Goal: Find specific page/section: Find specific page/section

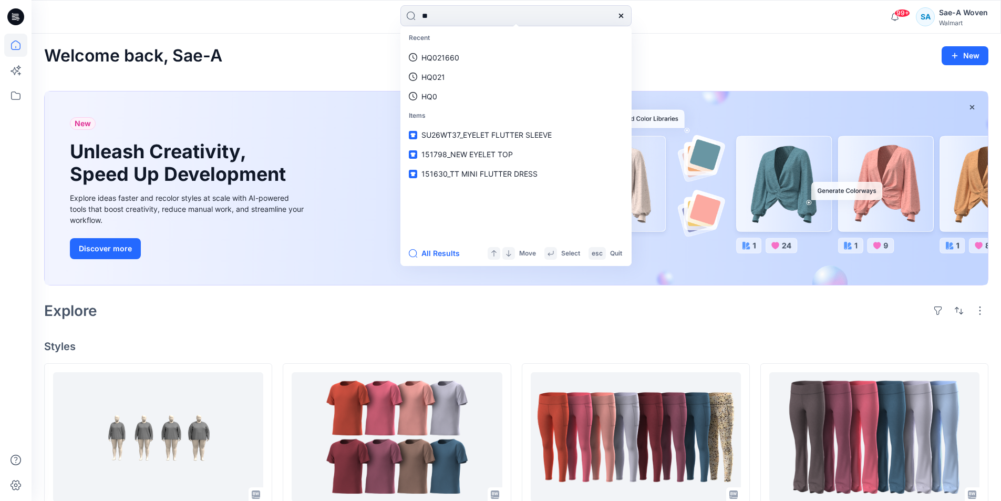
type input "*"
type input "********"
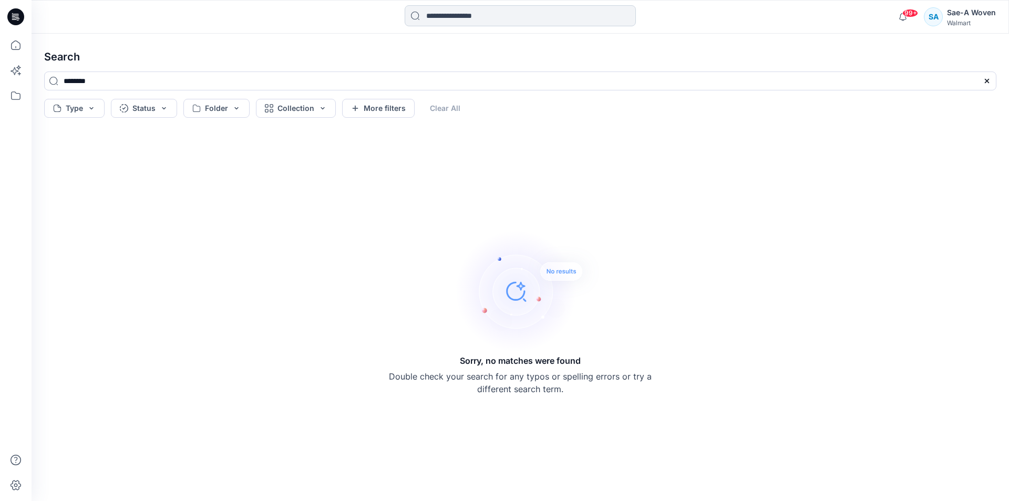
click at [481, 21] on input at bounding box center [520, 15] width 231 height 21
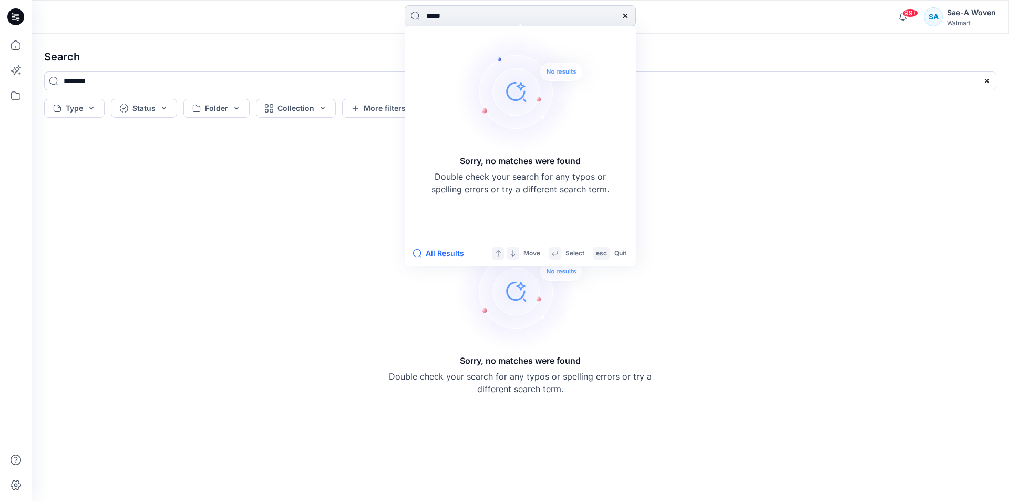
type input "****"
drag, startPoint x: 457, startPoint y: 23, endPoint x: 331, endPoint y: 15, distance: 126.9
click at [326, 14] on div "**** Sorry, no matches were found Double check your search for any typos or spe…" at bounding box center [520, 16] width 489 height 23
type input "**********"
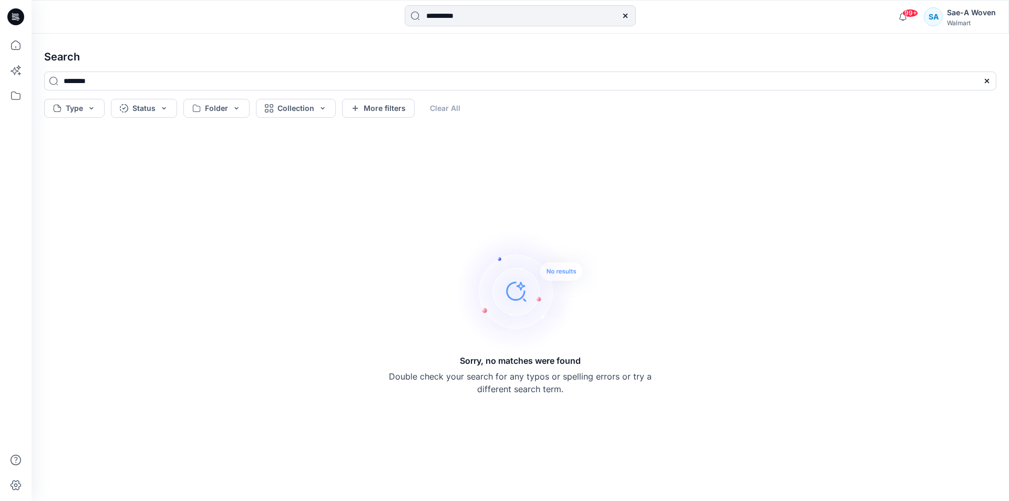
click at [24, 13] on icon at bounding box center [15, 17] width 17 height 34
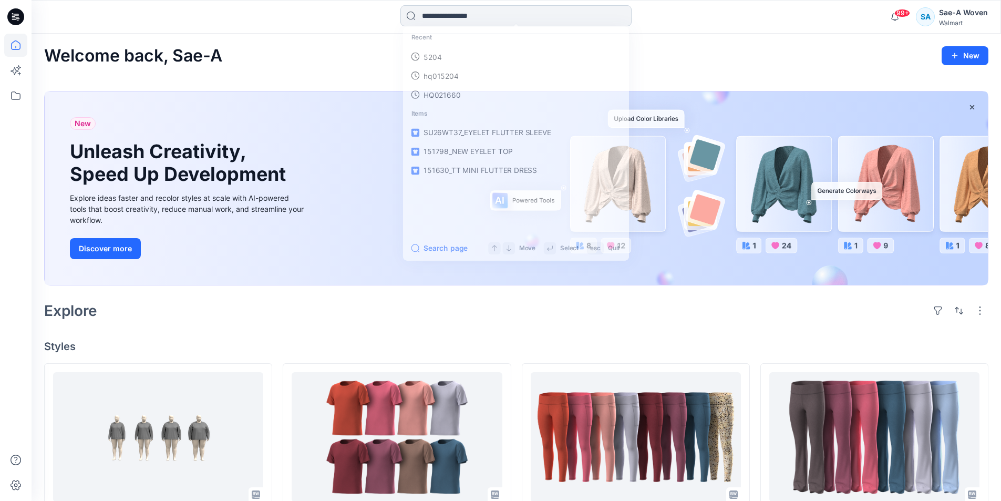
click at [549, 14] on input at bounding box center [515, 15] width 231 height 21
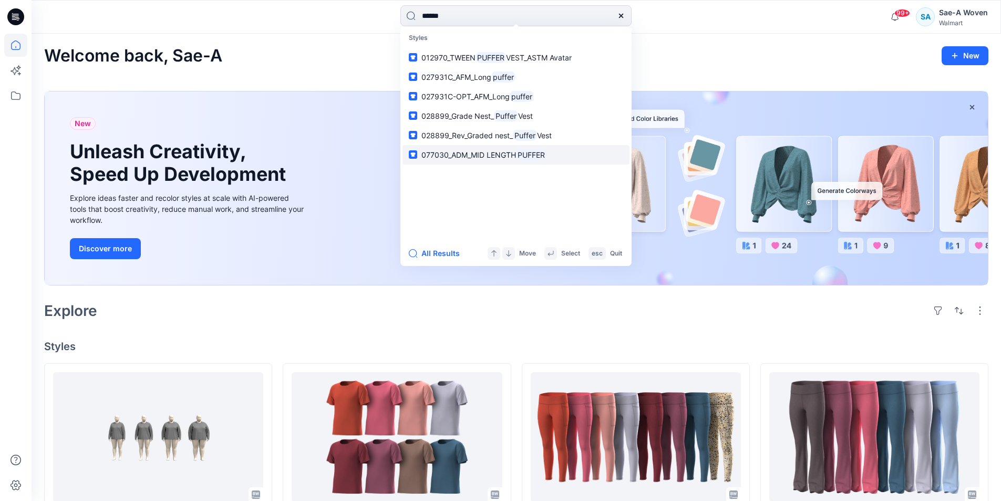
type input "******"
click at [503, 157] on span "077030_ADM_MID LENGTH" at bounding box center [468, 154] width 95 height 9
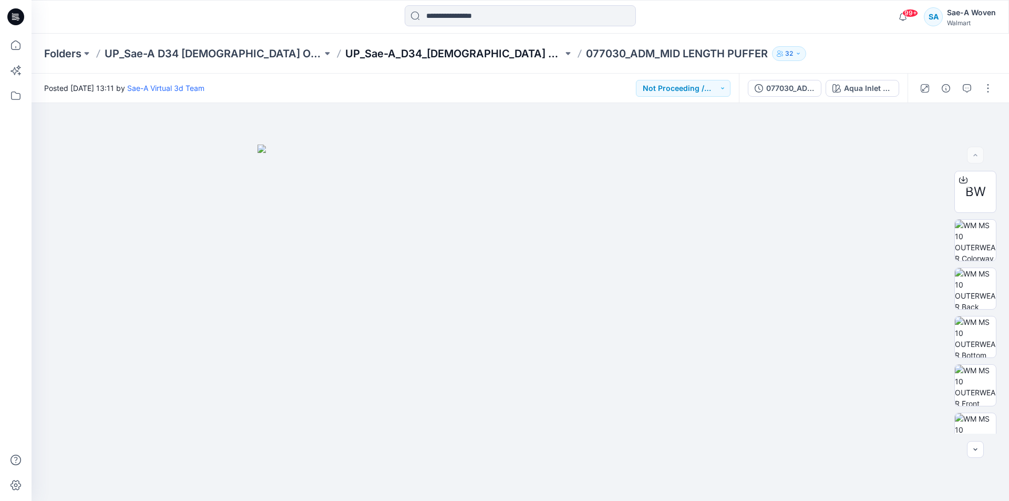
click at [427, 56] on p "UP_Sae-A_D34_Ladies Outerwear Board" at bounding box center [454, 53] width 218 height 15
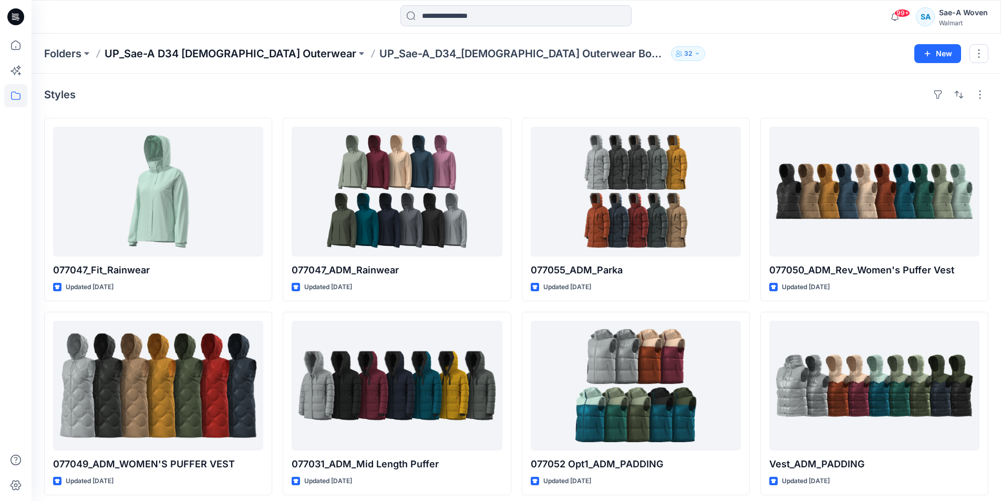
click at [200, 58] on p "UP_Sae-A D34 Ladies Outerwear" at bounding box center [231, 53] width 252 height 15
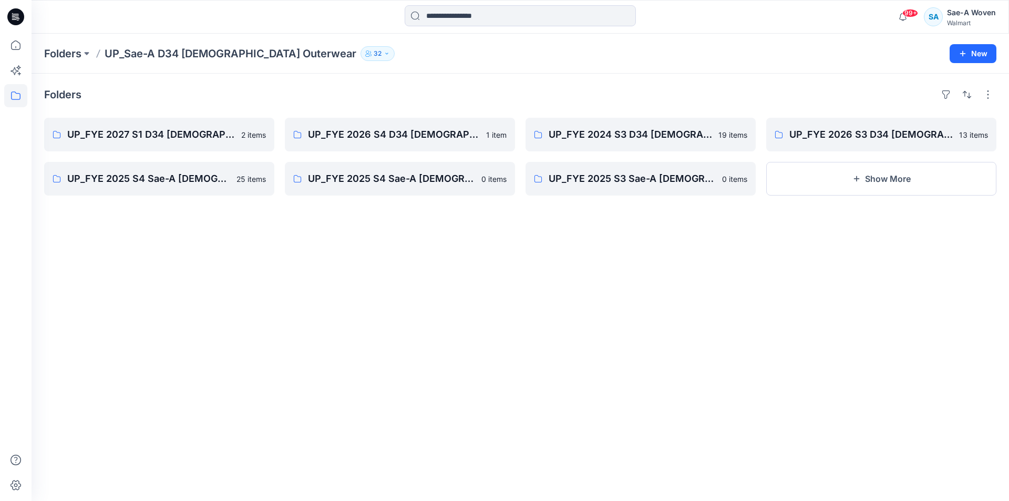
drag, startPoint x: 427, startPoint y: 365, endPoint x: 217, endPoint y: 127, distance: 318.0
click at [426, 365] on div "Folders UP_FYE 2027 S1 D34 Ladies Outerwear 2 items UP_FYE 2025 S4 Sae-A Ladies…" at bounding box center [520, 287] width 977 height 427
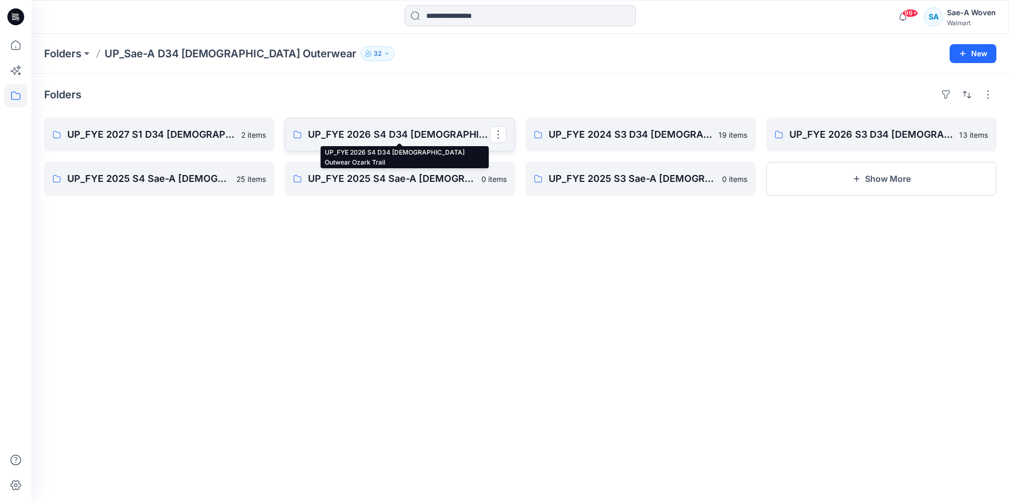
click at [379, 138] on p "UP_FYE 2026 S4 D34 Ladies Outwear Ozark Trail" at bounding box center [399, 134] width 182 height 15
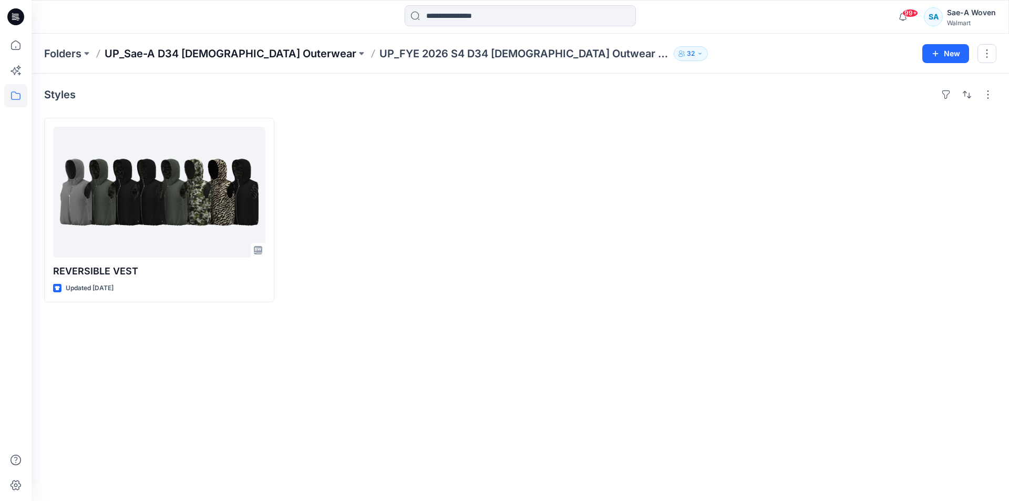
click at [209, 50] on p "UP_Sae-A D34 Ladies Outerwear" at bounding box center [231, 53] width 252 height 15
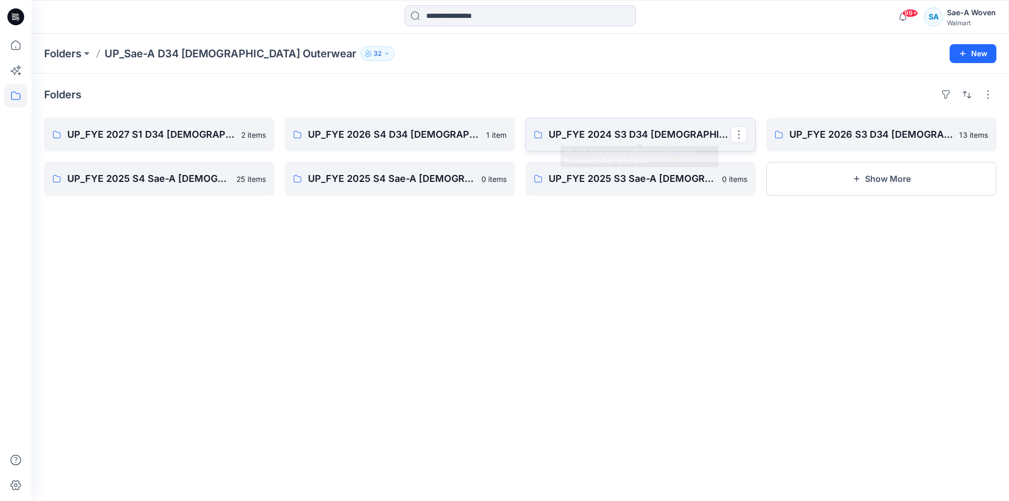
click at [677, 139] on p "UP_FYE 2024 S3 D34 Ladies Outerwear Swiss Tech Sae-A" at bounding box center [640, 134] width 182 height 15
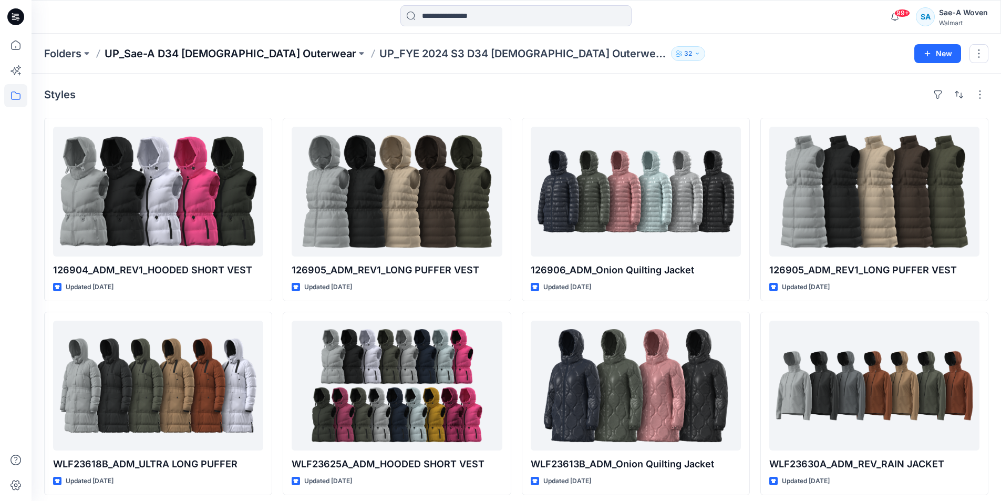
click at [135, 49] on p "UP_Sae-A D34 Ladies Outerwear" at bounding box center [231, 53] width 252 height 15
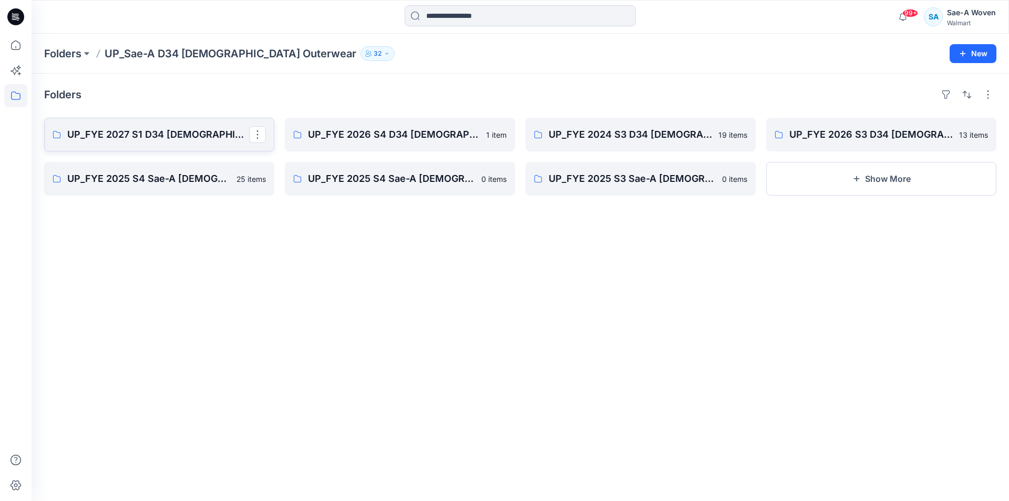
click at [172, 137] on p "UP_FYE 2027 S1 D34 Ladies Outerwear" at bounding box center [158, 134] width 182 height 15
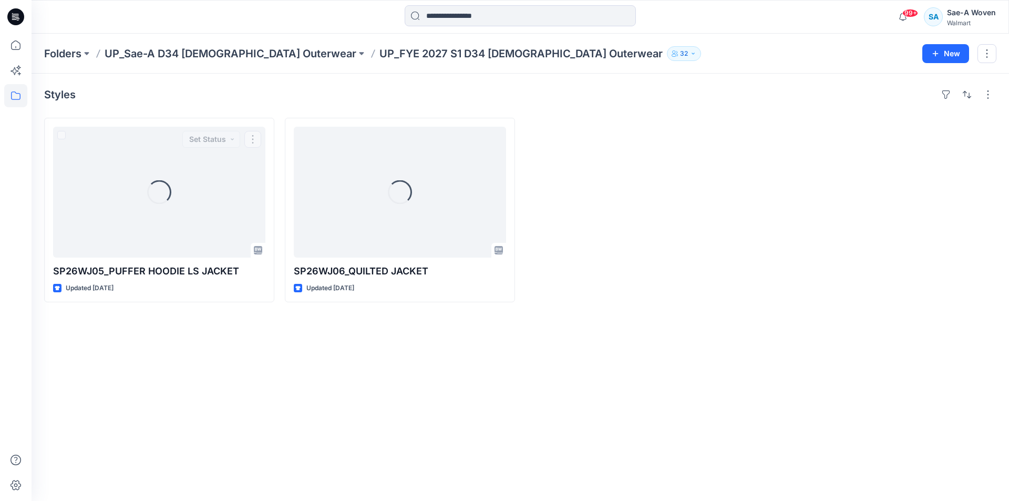
click at [180, 444] on div "Styles Loading... SP26WJ05_PUFFER HOODIE LS JACKET Updated 4 months ago Set Sta…" at bounding box center [520, 287] width 977 height 427
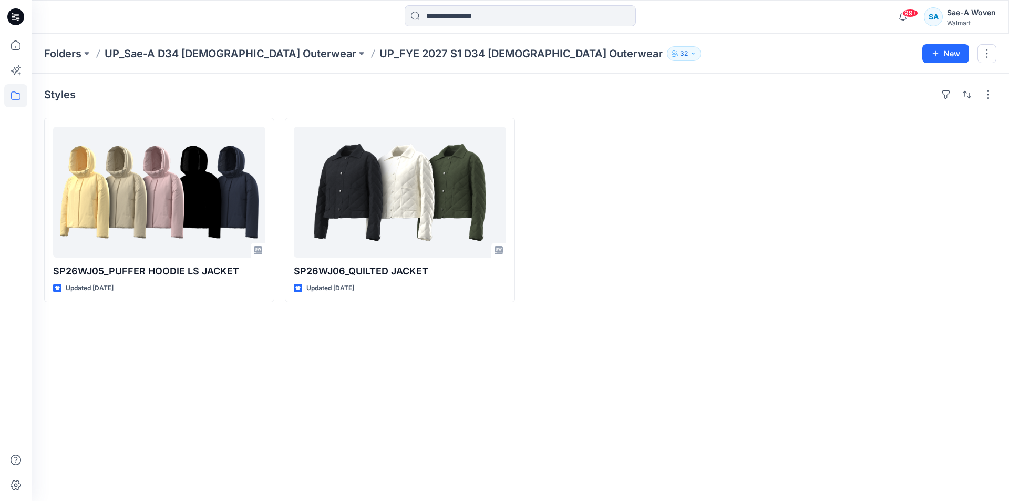
click at [156, 61] on div "Folders UP_Sae-A D34 Ladies Outerwear UP_FYE 2027 S1 D34 Ladies Outerwear 32 New" at bounding box center [520, 54] width 977 height 40
click at [161, 56] on p "UP_Sae-A D34 Ladies Outerwear" at bounding box center [231, 53] width 252 height 15
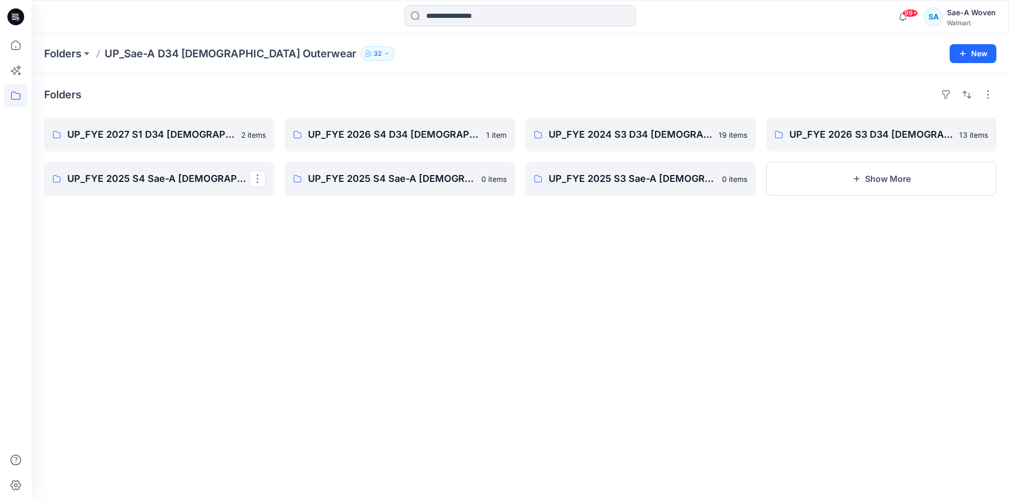
click at [211, 366] on div "Folders UP_FYE 2027 S1 D34 Ladies Outerwear 2 items UP_FYE 2025 S4 Sae-A Ladies…" at bounding box center [520, 287] width 977 height 427
click at [897, 144] on link "UP_FYE 2026 S3 D34 Ladies Outerwear Ozark Trail" at bounding box center [881, 135] width 230 height 34
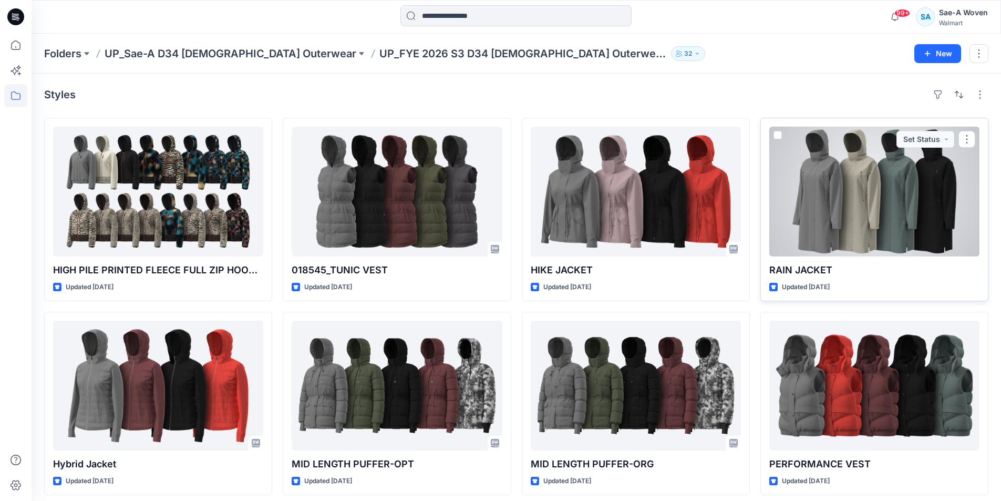
click at [860, 220] on div at bounding box center [874, 192] width 210 height 130
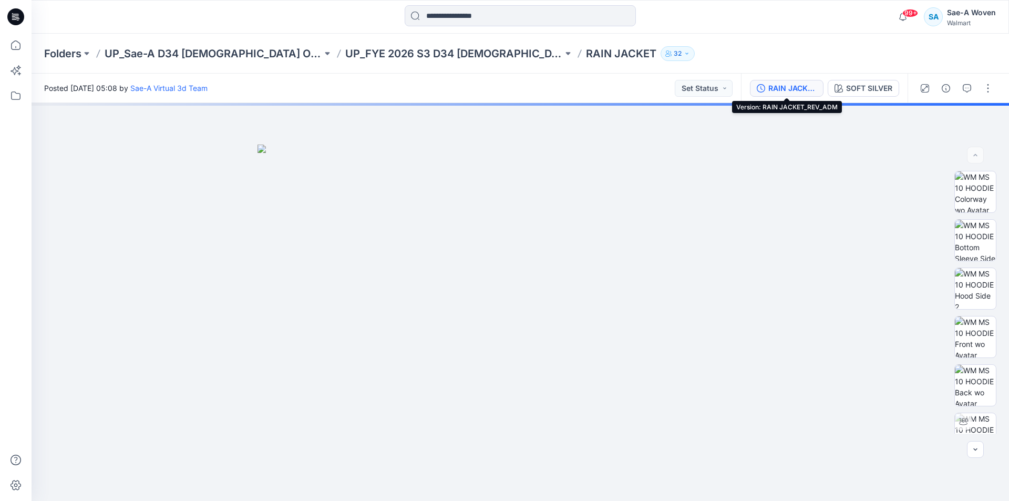
click at [795, 96] on button "RAIN JACKET_REV_ADM" at bounding box center [787, 88] width 74 height 17
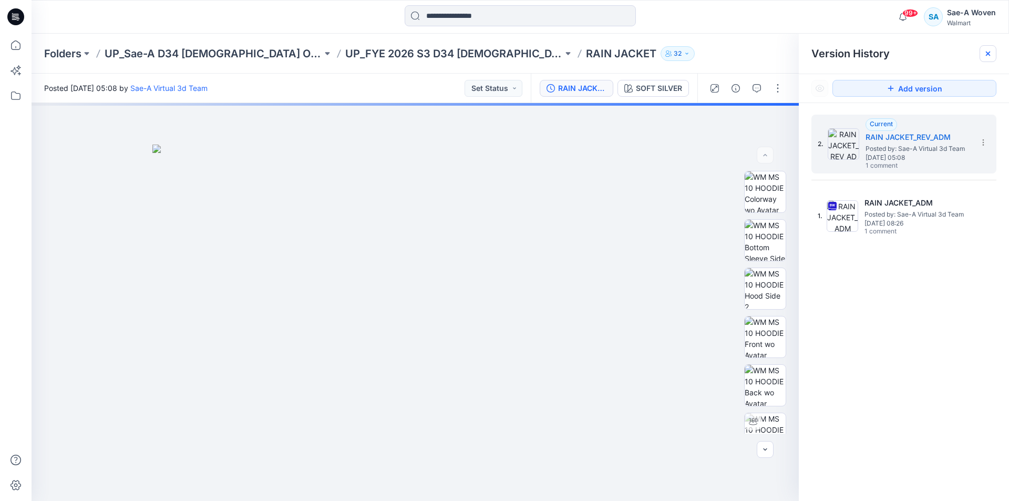
click at [987, 54] on icon at bounding box center [988, 53] width 8 height 8
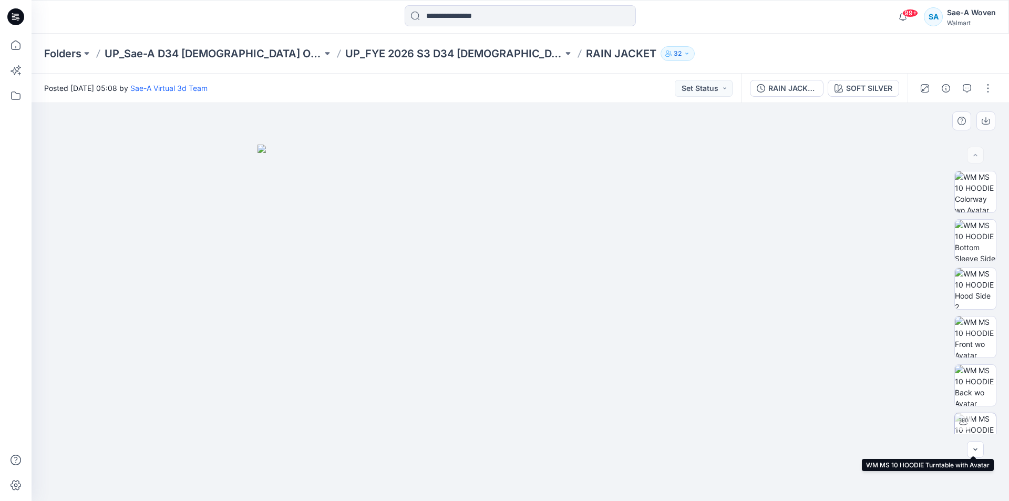
click at [969, 426] on img at bounding box center [975, 433] width 41 height 41
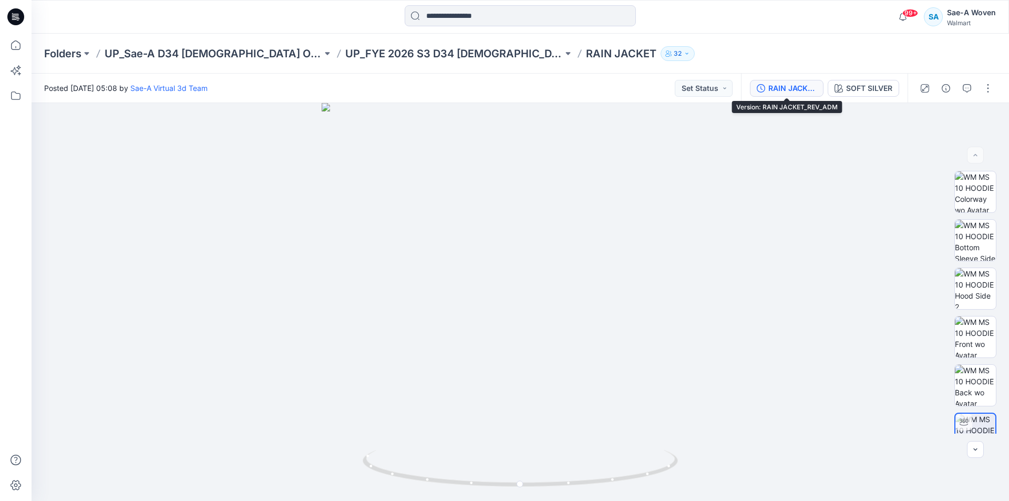
click at [796, 90] on div "RAIN JACKET_REV_ADM" at bounding box center [792, 89] width 48 height 12
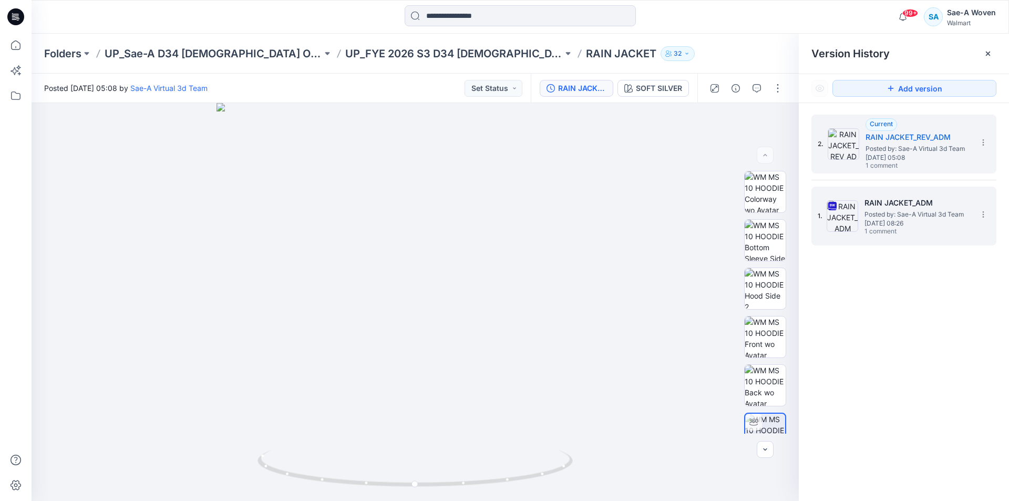
click at [884, 208] on h5 "RAIN JACKET_ADM" at bounding box center [916, 203] width 105 height 13
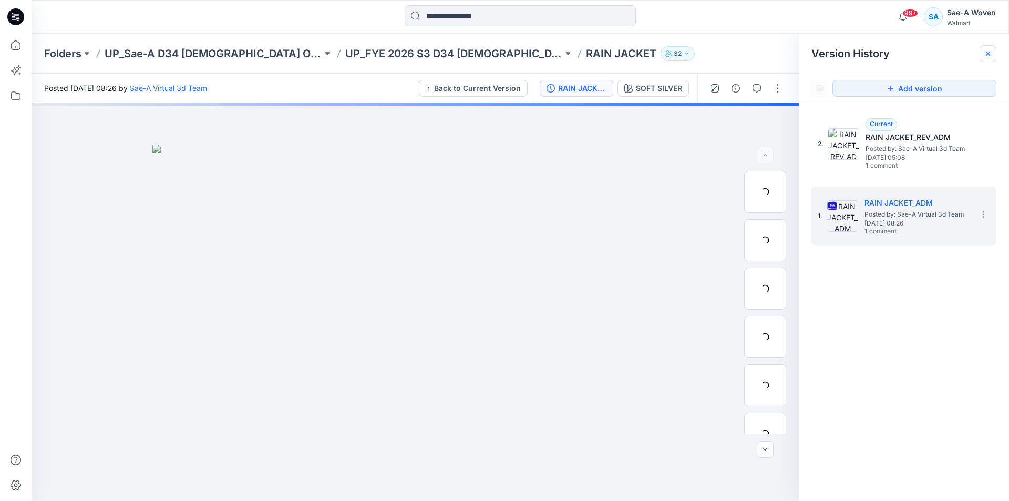
click at [984, 56] on icon at bounding box center [988, 53] width 8 height 8
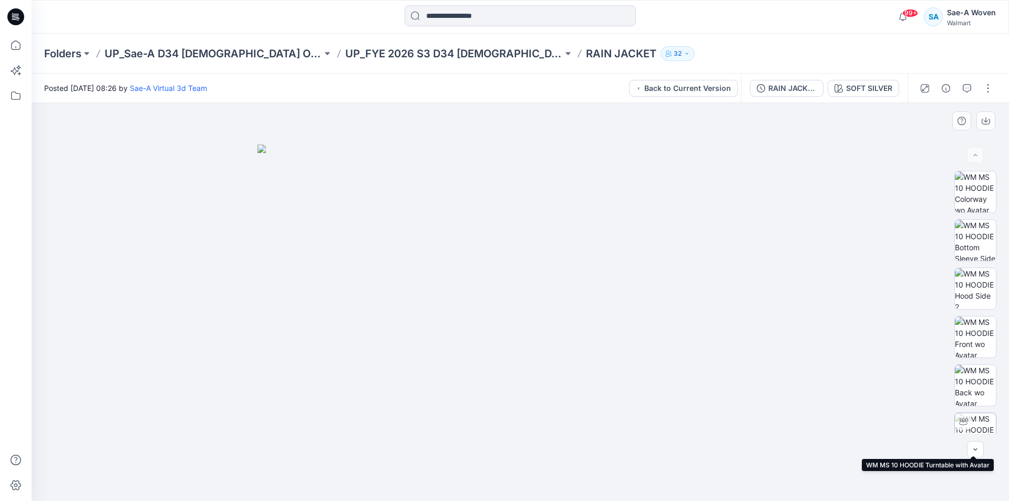
click at [964, 424] on icon at bounding box center [963, 421] width 8 height 7
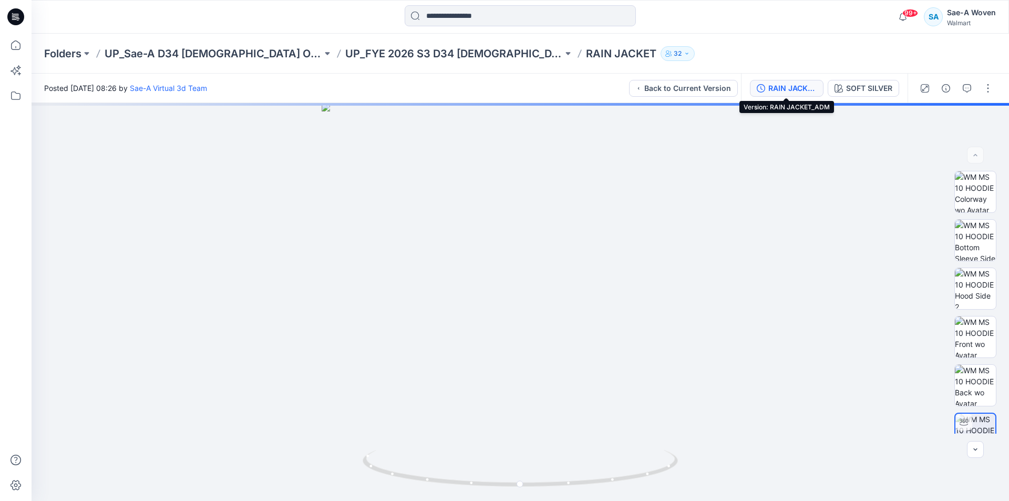
click at [796, 95] on button "RAIN JACKET_ADM" at bounding box center [787, 88] width 74 height 17
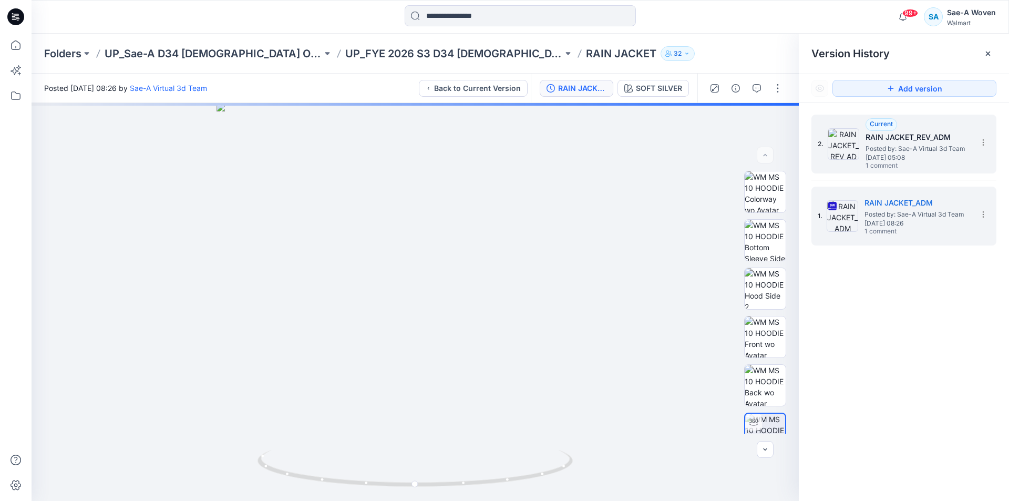
click at [911, 156] on span "Wednesday, November 13, 2024 05:08" at bounding box center [917, 157] width 105 height 7
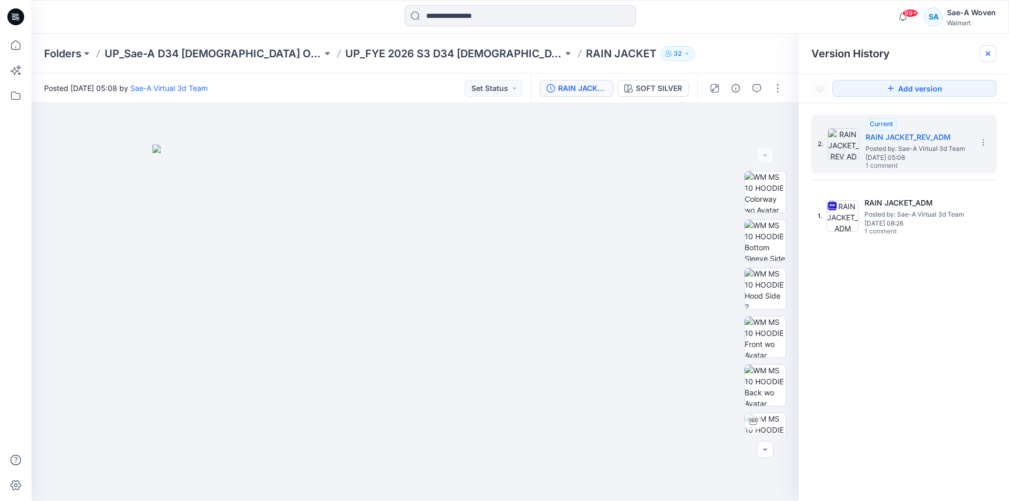
click at [987, 57] on icon at bounding box center [988, 53] width 8 height 8
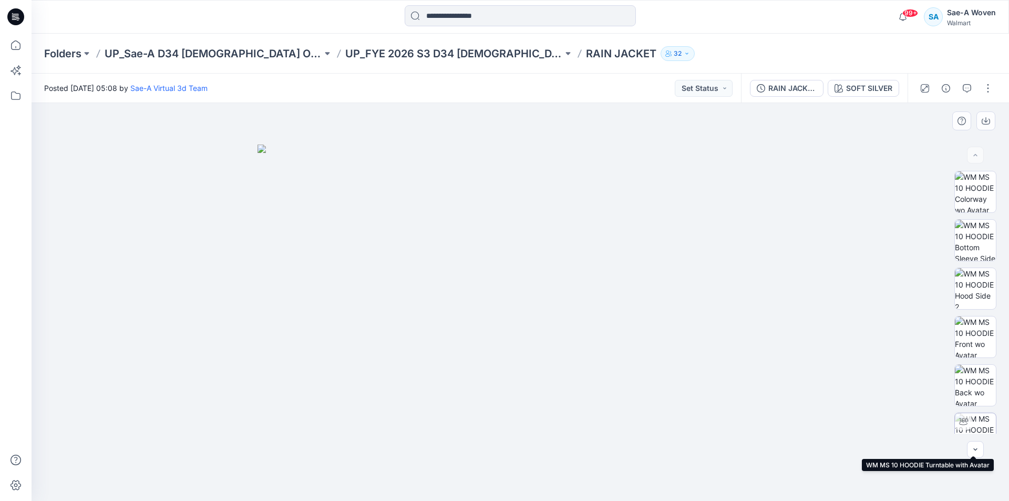
click at [971, 425] on img at bounding box center [975, 433] width 41 height 41
drag, startPoint x: 570, startPoint y: 239, endPoint x: 570, endPoint y: 376, distance: 136.6
click at [570, 376] on img at bounding box center [520, 287] width 835 height 427
drag, startPoint x: 607, startPoint y: 394, endPoint x: 588, endPoint y: 222, distance: 173.5
click at [588, 222] on img at bounding box center [520, 274] width 835 height 452
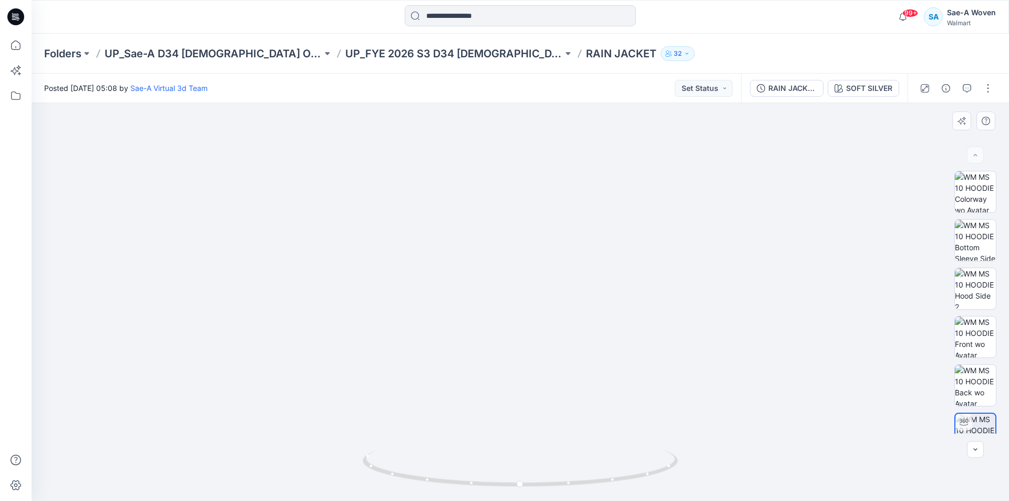
drag, startPoint x: 613, startPoint y: 193, endPoint x: 617, endPoint y: 214, distance: 22.0
click at [617, 214] on img at bounding box center [520, 223] width 835 height 554
drag, startPoint x: 516, startPoint y: 393, endPoint x: 514, endPoint y: 213, distance: 179.7
click at [514, 213] on img at bounding box center [520, 127] width 835 height 747
drag, startPoint x: 541, startPoint y: 260, endPoint x: 549, endPoint y: 315, distance: 56.3
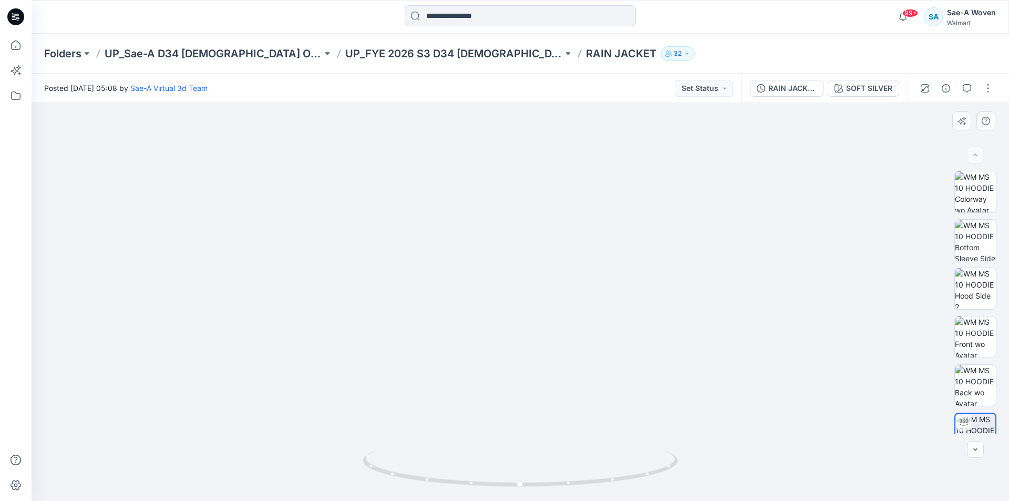
click at [547, 323] on img at bounding box center [520, 139] width 835 height 724
drag, startPoint x: 555, startPoint y: 303, endPoint x: 555, endPoint y: 212, distance: 90.4
click at [555, 212] on img at bounding box center [520, 138] width 835 height 725
drag, startPoint x: 555, startPoint y: 212, endPoint x: 570, endPoint y: 300, distance: 88.4
click at [570, 300] on img at bounding box center [520, 114] width 835 height 773
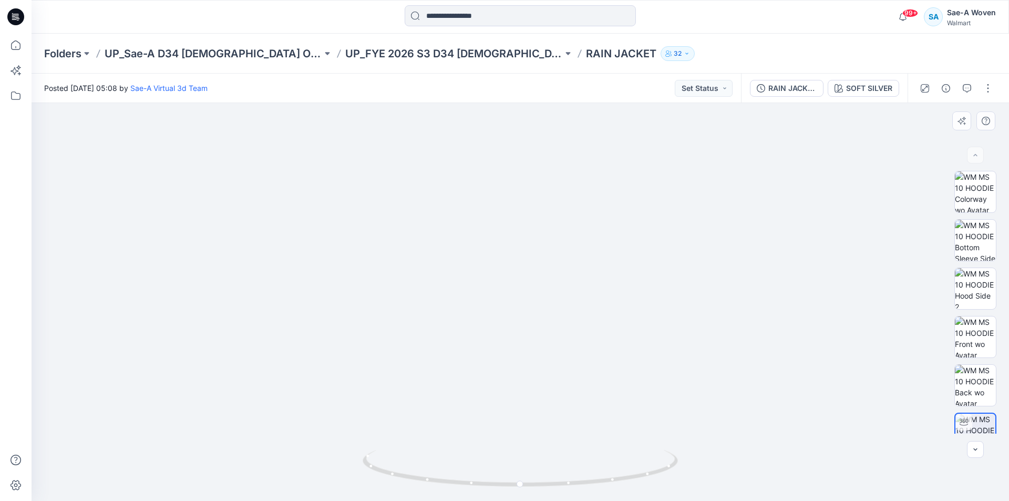
drag, startPoint x: 677, startPoint y: 252, endPoint x: 667, endPoint y: 254, distance: 10.2
click at [667, 254] on img at bounding box center [520, 157] width 835 height 687
drag, startPoint x: 641, startPoint y: 470, endPoint x: 598, endPoint y: 475, distance: 42.8
click at [598, 475] on icon at bounding box center [522, 469] width 318 height 39
drag, startPoint x: 665, startPoint y: 472, endPoint x: 705, endPoint y: 474, distance: 40.0
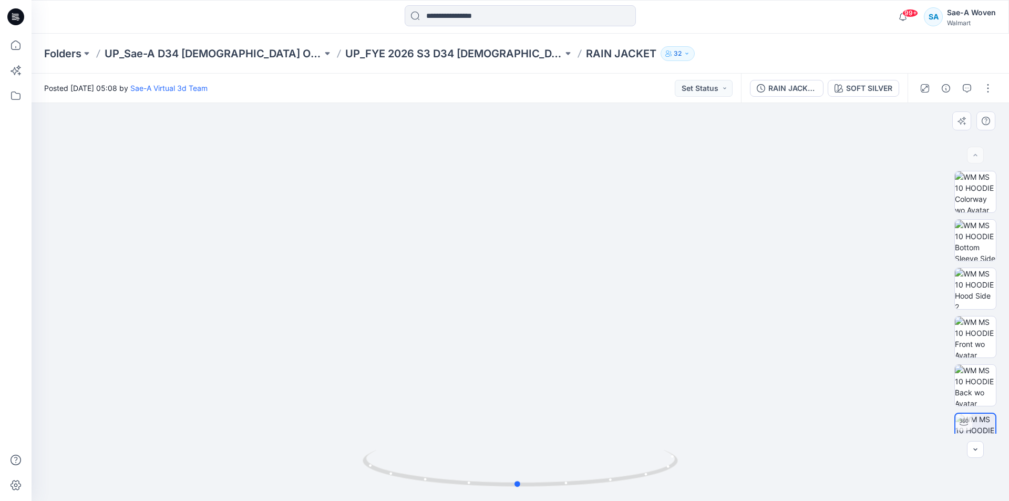
click at [705, 474] on div at bounding box center [520, 302] width 977 height 398
drag, startPoint x: 575, startPoint y: 201, endPoint x: 570, endPoint y: 323, distance: 122.6
click at [575, 364] on img at bounding box center [520, 223] width 884 height 556
drag, startPoint x: 557, startPoint y: 213, endPoint x: 553, endPoint y: 323, distance: 109.4
click at [553, 324] on img at bounding box center [520, 279] width 884 height 444
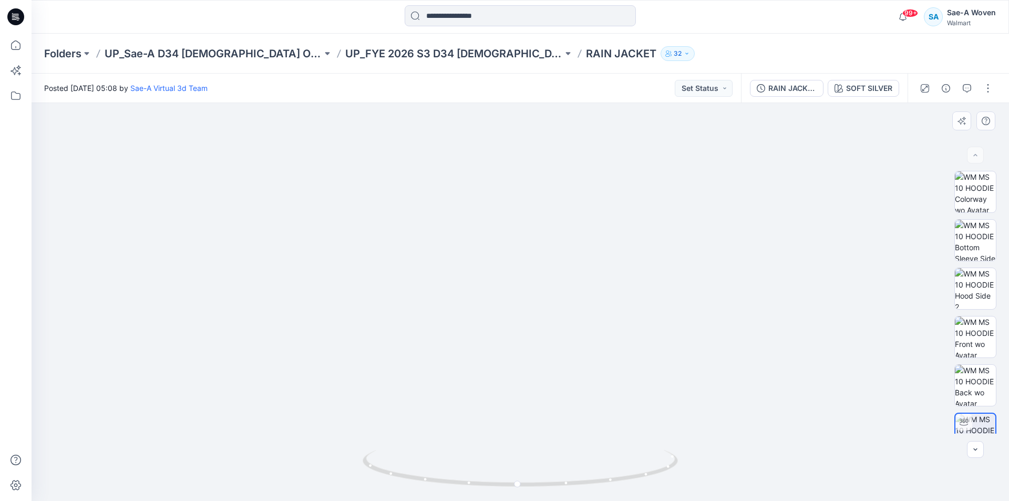
drag, startPoint x: 549, startPoint y: 372, endPoint x: 547, endPoint y: 252, distance: 120.3
click at [548, 249] on img at bounding box center [520, 237] width 527 height 527
drag, startPoint x: 547, startPoint y: 253, endPoint x: 547, endPoint y: 319, distance: 66.2
click at [547, 319] on img at bounding box center [520, 271] width 527 height 460
click at [525, 377] on div at bounding box center [520, 302] width 977 height 398
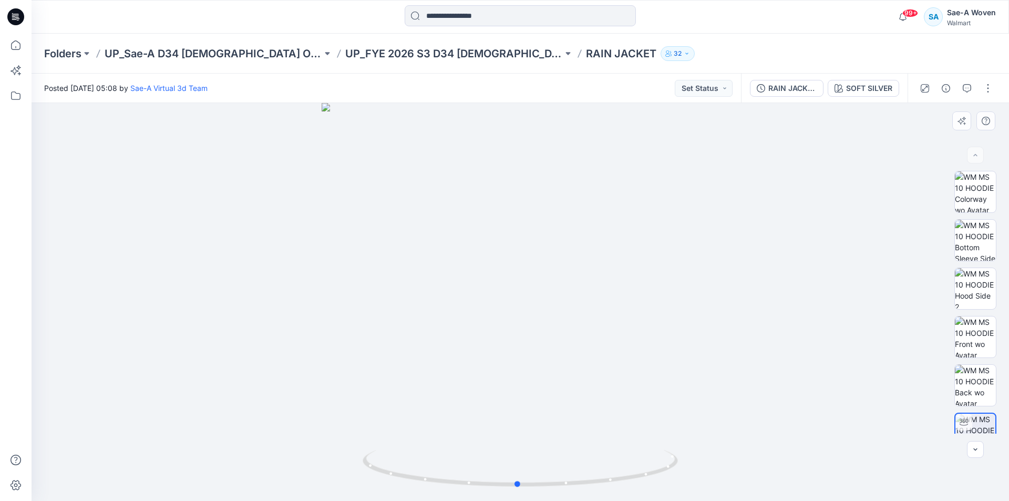
click at [655, 377] on div at bounding box center [520, 302] width 977 height 398
drag, startPoint x: 589, startPoint y: 469, endPoint x: 517, endPoint y: 466, distance: 72.6
click at [603, 482] on icon at bounding box center [522, 469] width 318 height 39
click at [967, 84] on icon "button" at bounding box center [967, 88] width 8 height 8
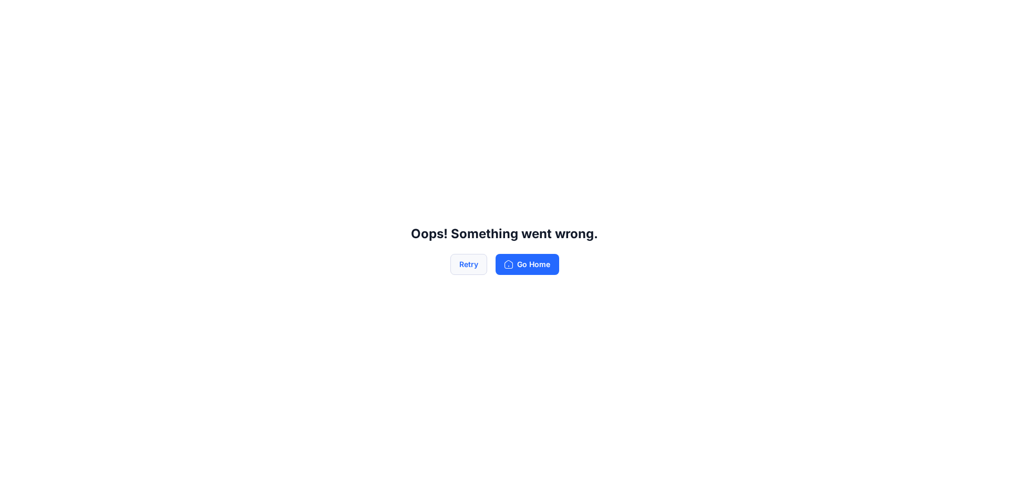
click at [462, 265] on button "Retry" at bounding box center [468, 264] width 37 height 21
click at [467, 264] on button "Retry" at bounding box center [468, 264] width 37 height 21
click at [468, 264] on button "Retry" at bounding box center [468, 264] width 37 height 21
click at [658, 63] on div "Oops! Something went wrong. Retry Go Home" at bounding box center [504, 250] width 1009 height 501
